Goal: Information Seeking & Learning: Learn about a topic

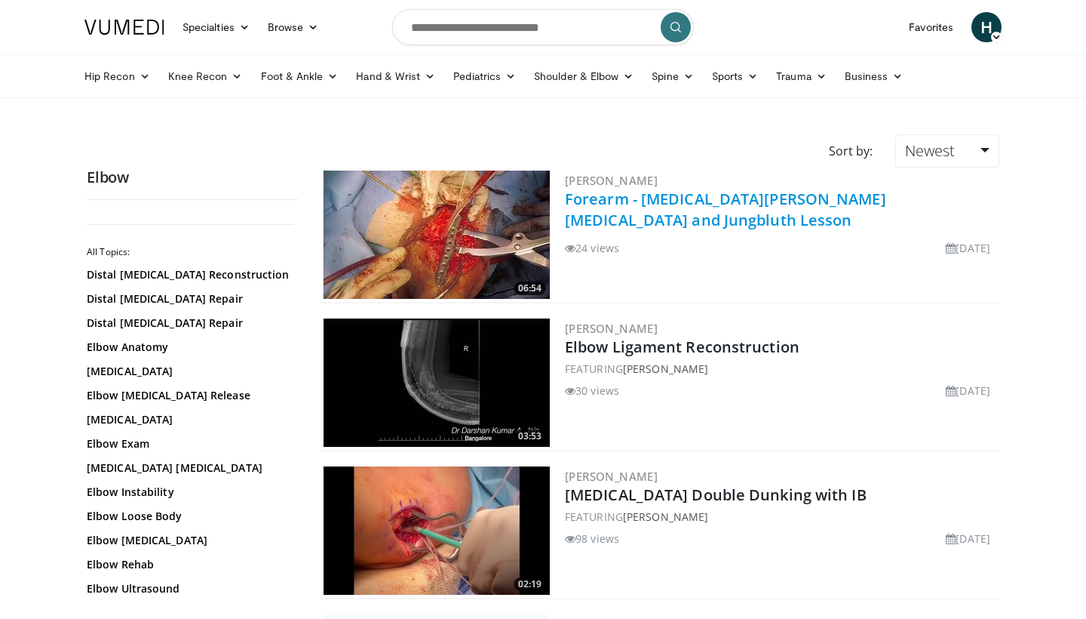
click at [619, 201] on link "Forearm - Ulna Nonunion and Jungbluth Lesson" at bounding box center [725, 209] width 321 height 41
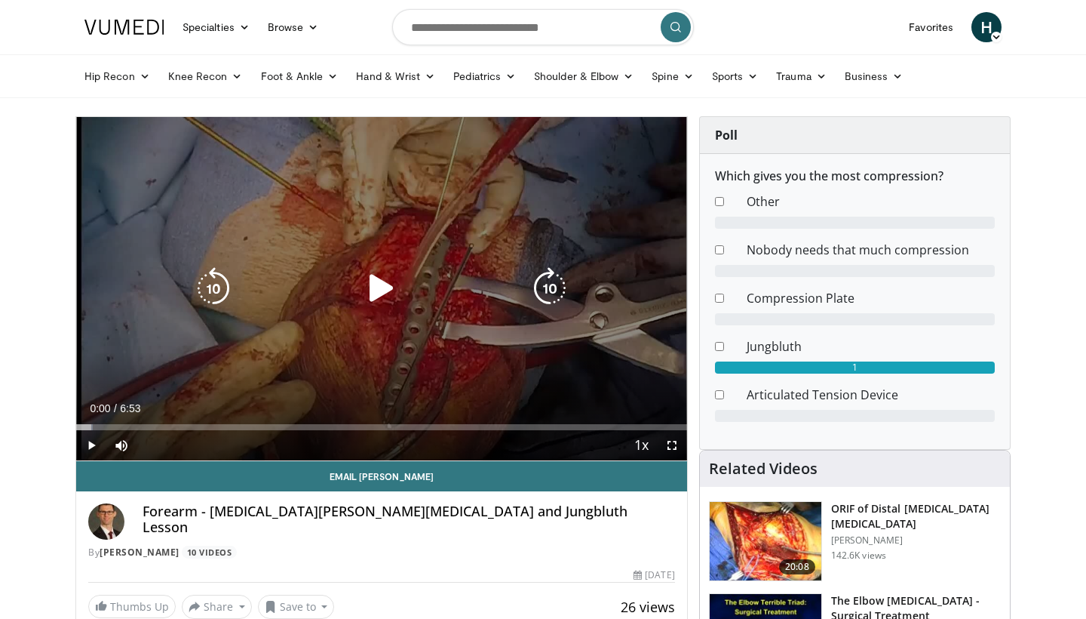
click at [382, 287] on icon "Video Player" at bounding box center [382, 288] width 42 height 42
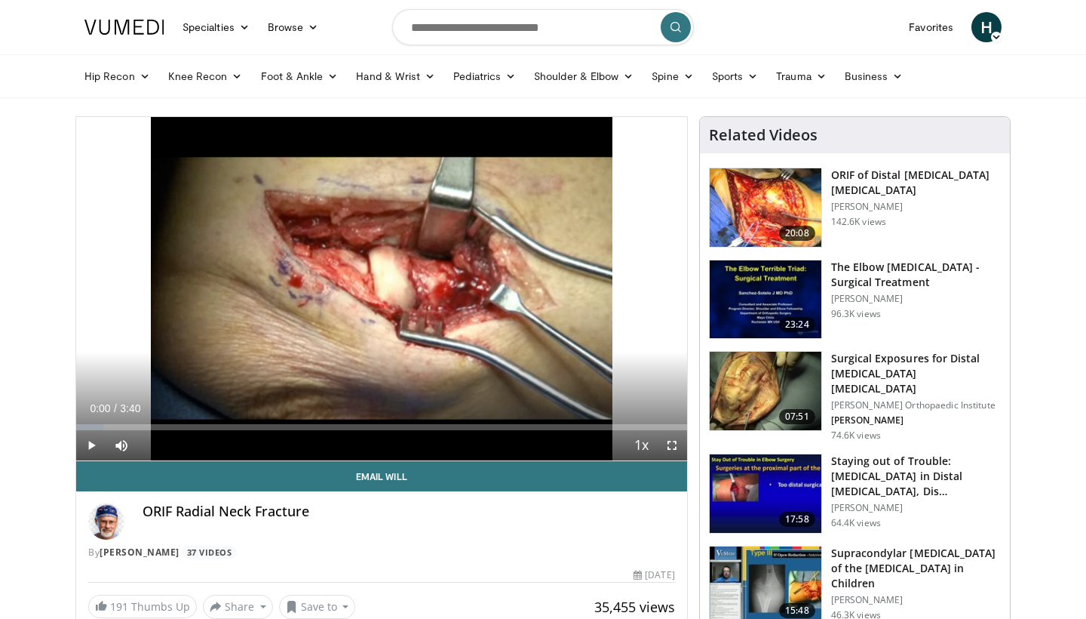
click at [94, 446] on span "Video Player" at bounding box center [91, 445] width 30 height 30
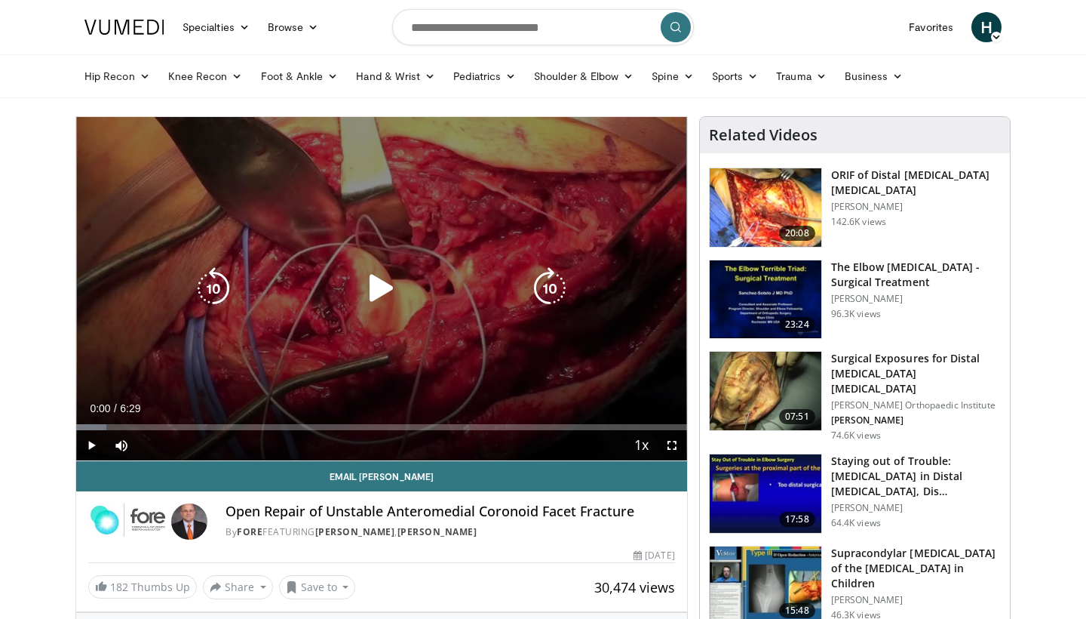
click at [387, 287] on icon "Video Player" at bounding box center [382, 288] width 42 height 42
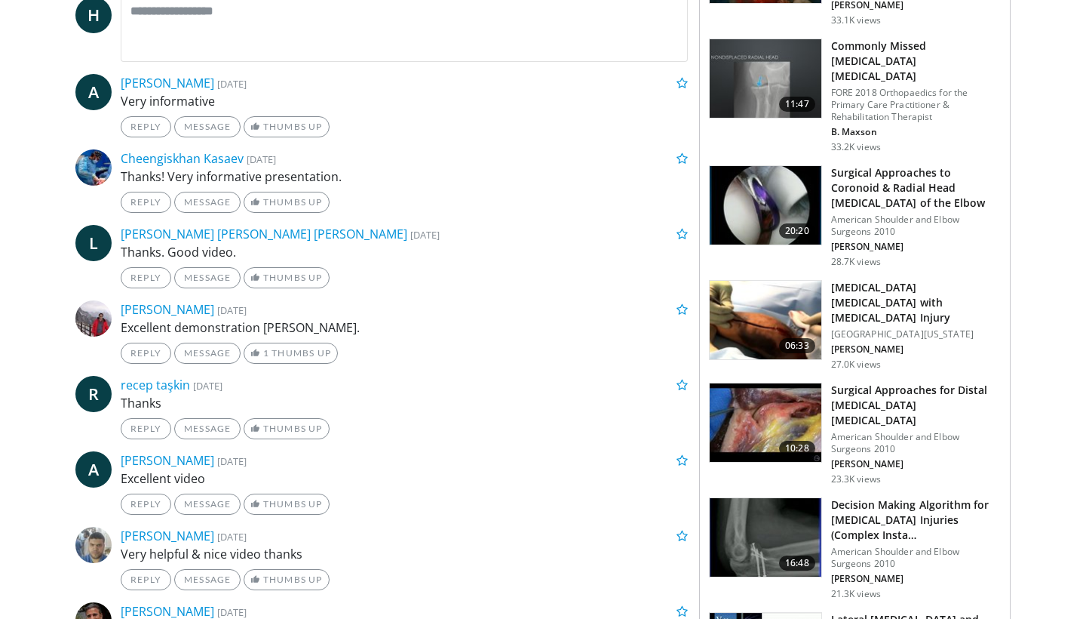
scroll to position [819, 0]
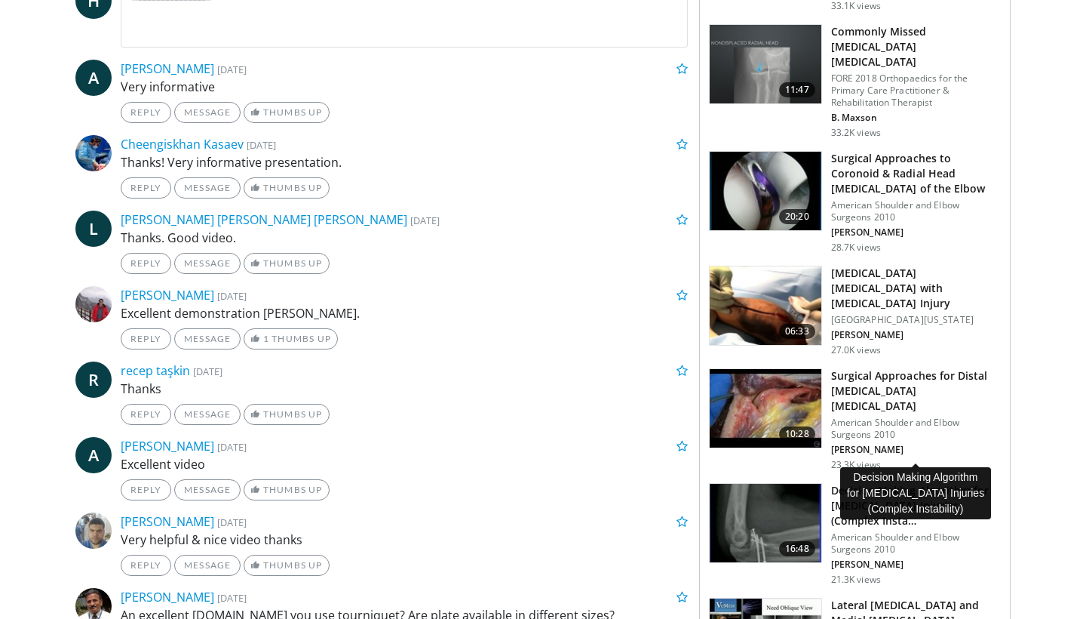
click at [856, 483] on h3 "Decision Making Algorithm for Terrible Triad Injuries (Complex Insta…" at bounding box center [916, 505] width 170 height 45
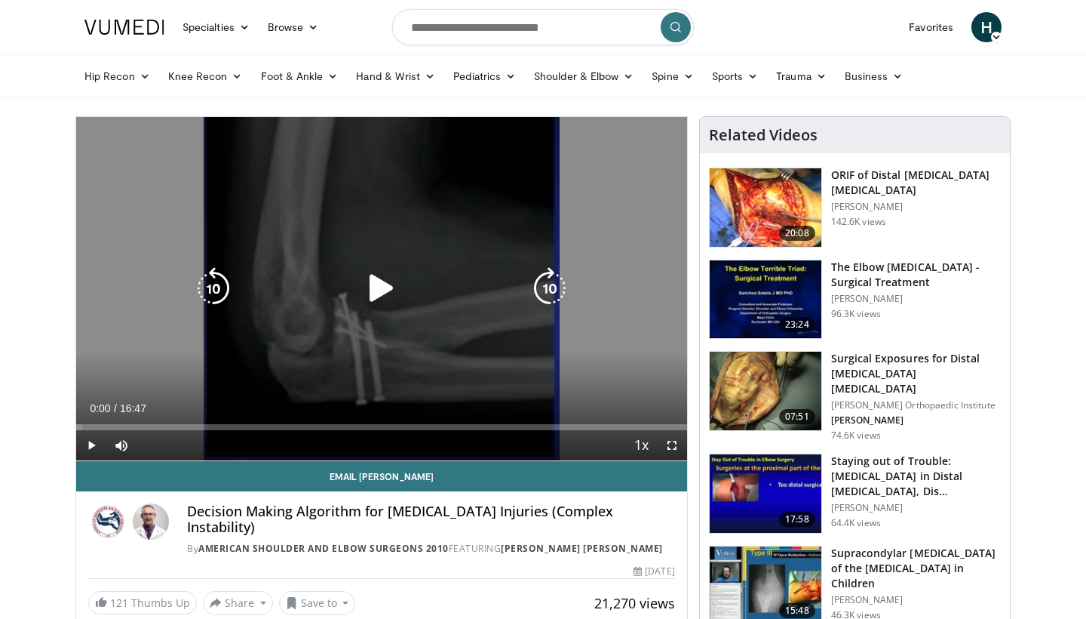
click at [371, 294] on icon "Video Player" at bounding box center [382, 288] width 42 height 42
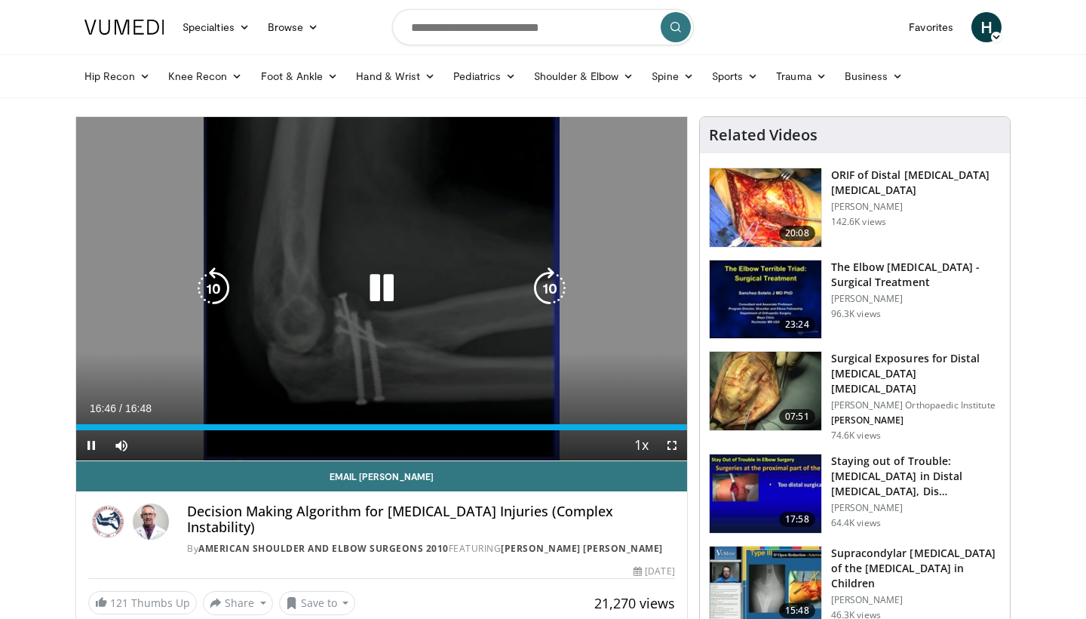
click at [388, 300] on icon "Video Player" at bounding box center [382, 288] width 42 height 42
